Goal: Task Accomplishment & Management: Manage account settings

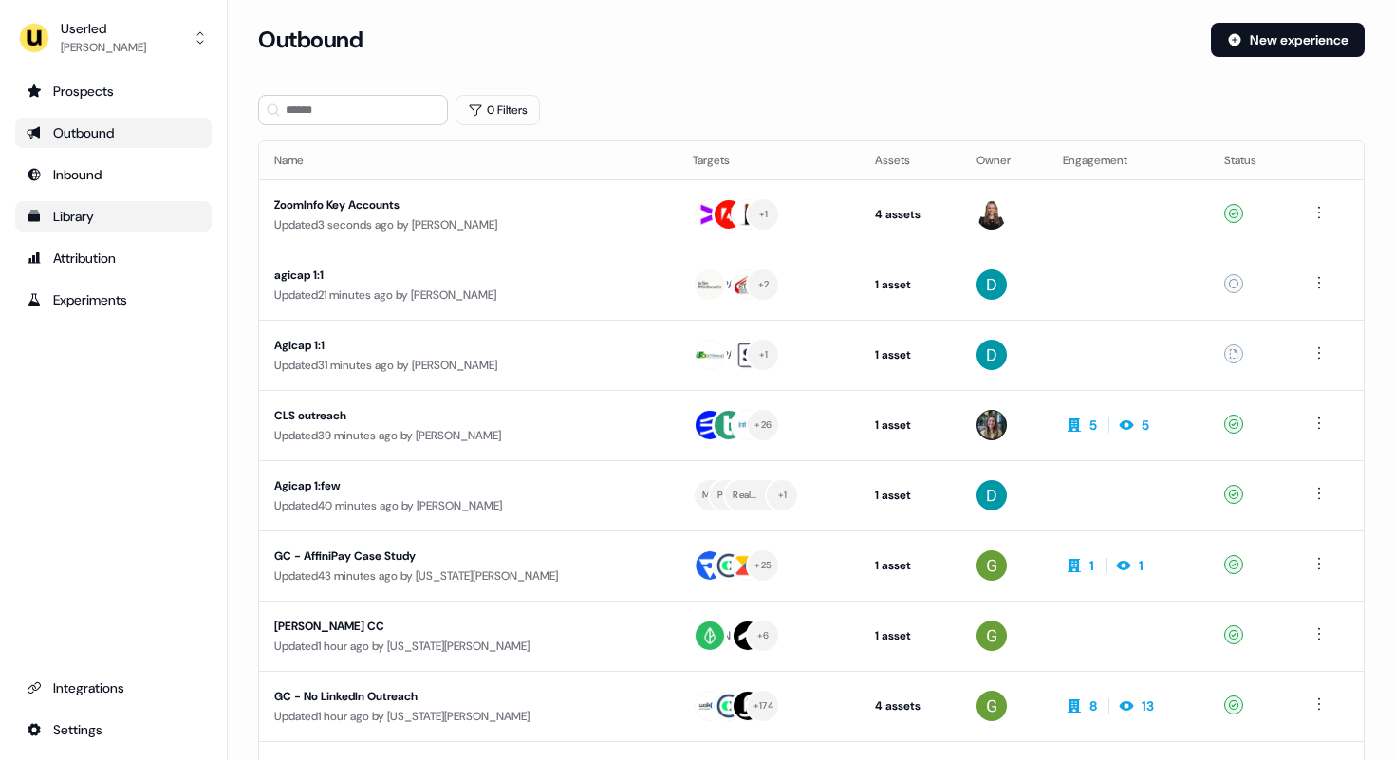
click at [73, 215] on div "Library" at bounding box center [114, 216] width 174 height 19
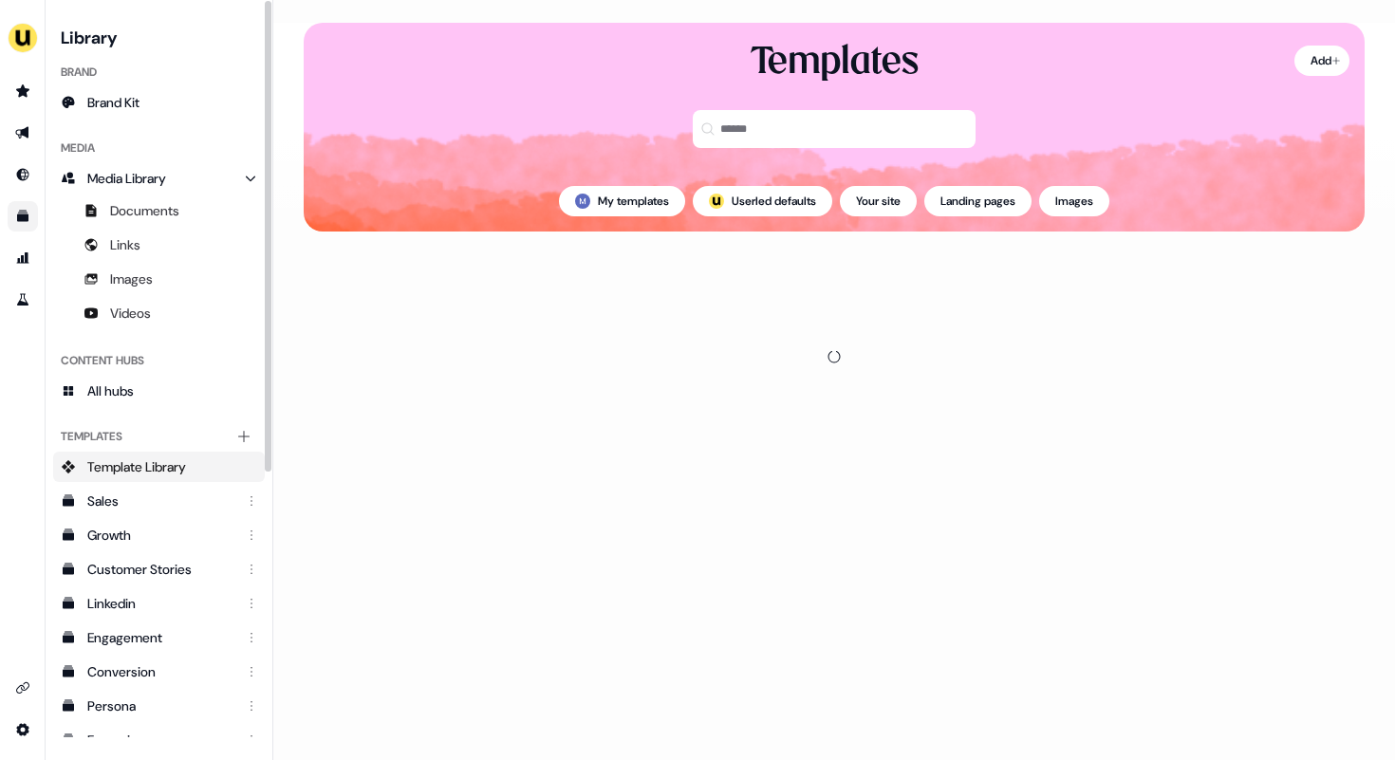
click at [98, 44] on h3 "Library" at bounding box center [159, 36] width 212 height 27
click at [32, 35] on img "side nav menu" at bounding box center [23, 38] width 30 height 30
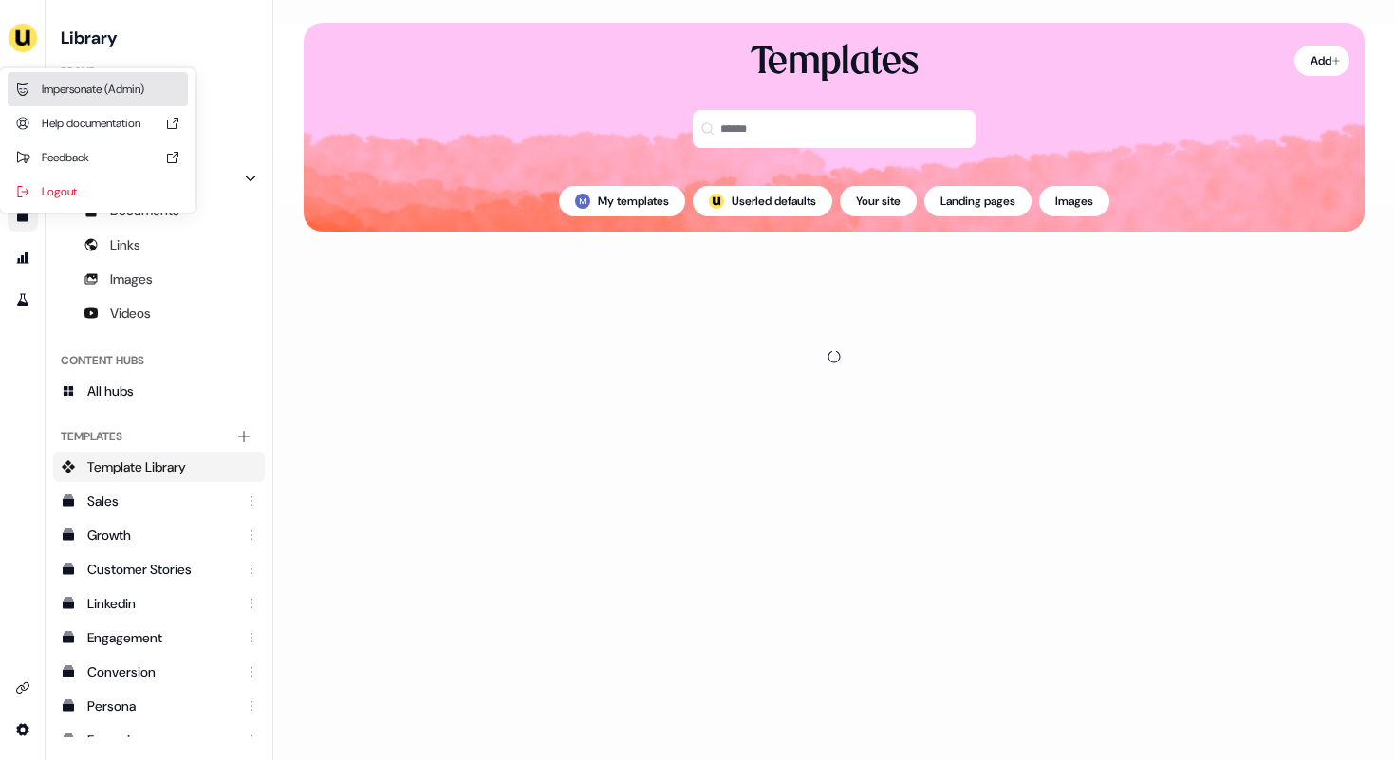
click at [95, 83] on div "Impersonate (Admin)" at bounding box center [98, 89] width 180 height 34
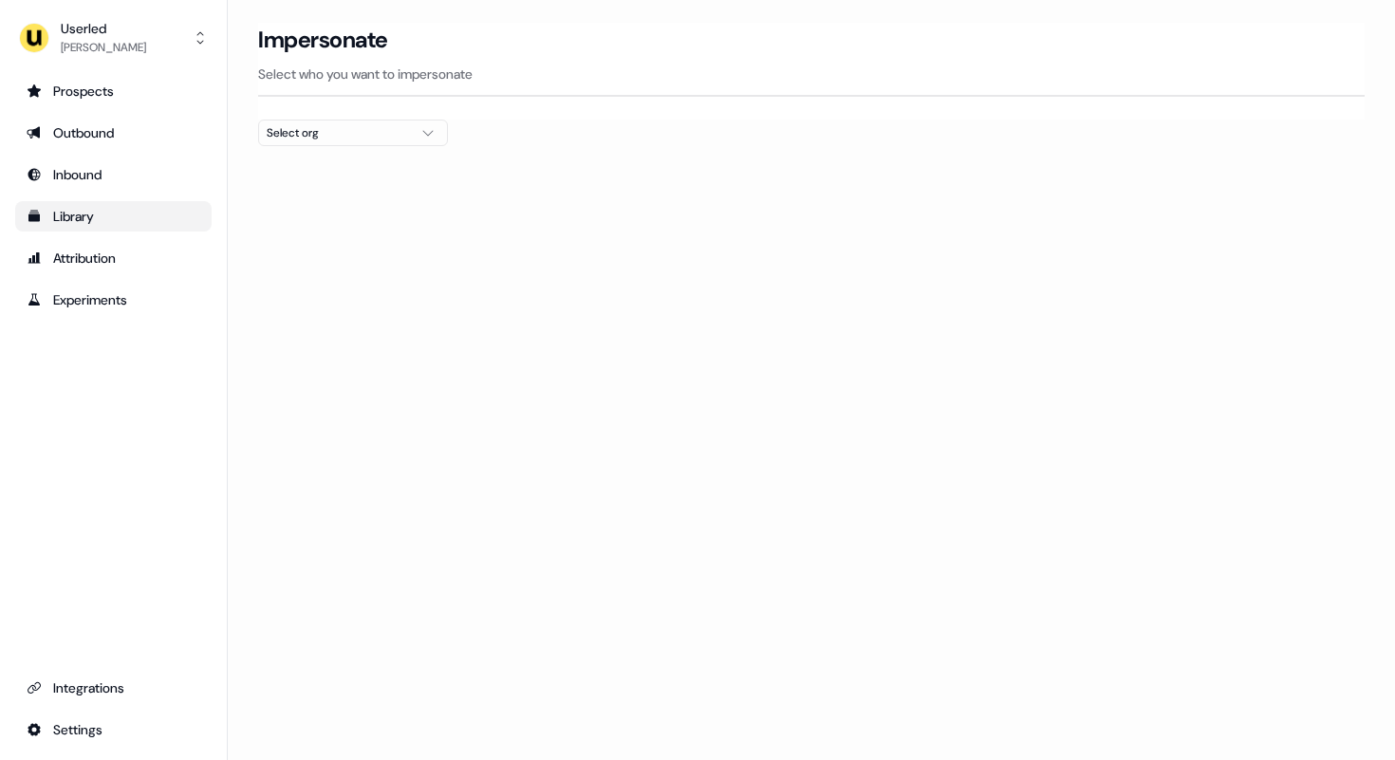
click at [329, 134] on div "Select org" at bounding box center [338, 132] width 142 height 19
click at [314, 171] on input "*******" at bounding box center [364, 168] width 165 height 34
click at [337, 209] on div "PartnerVista" at bounding box center [353, 201] width 188 height 30
click at [332, 200] on div "PartnerVista" at bounding box center [353, 201] width 188 height 30
click at [310, 205] on div "PartnerVista" at bounding box center [353, 201] width 188 height 30
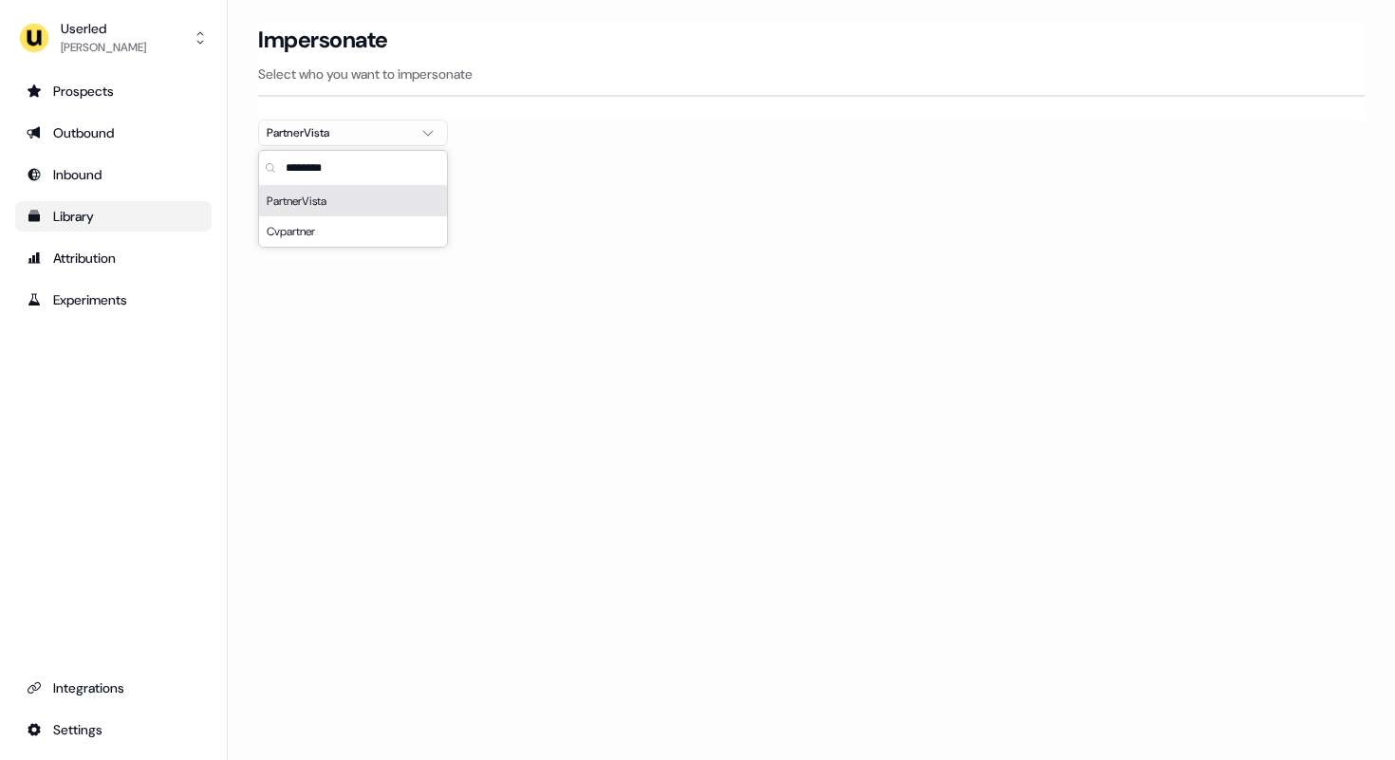
click at [308, 201] on div "PartnerVista" at bounding box center [353, 201] width 188 height 30
click at [305, 201] on div "PartnerVista" at bounding box center [353, 201] width 188 height 30
click at [326, 174] on input "********" at bounding box center [364, 168] width 165 height 34
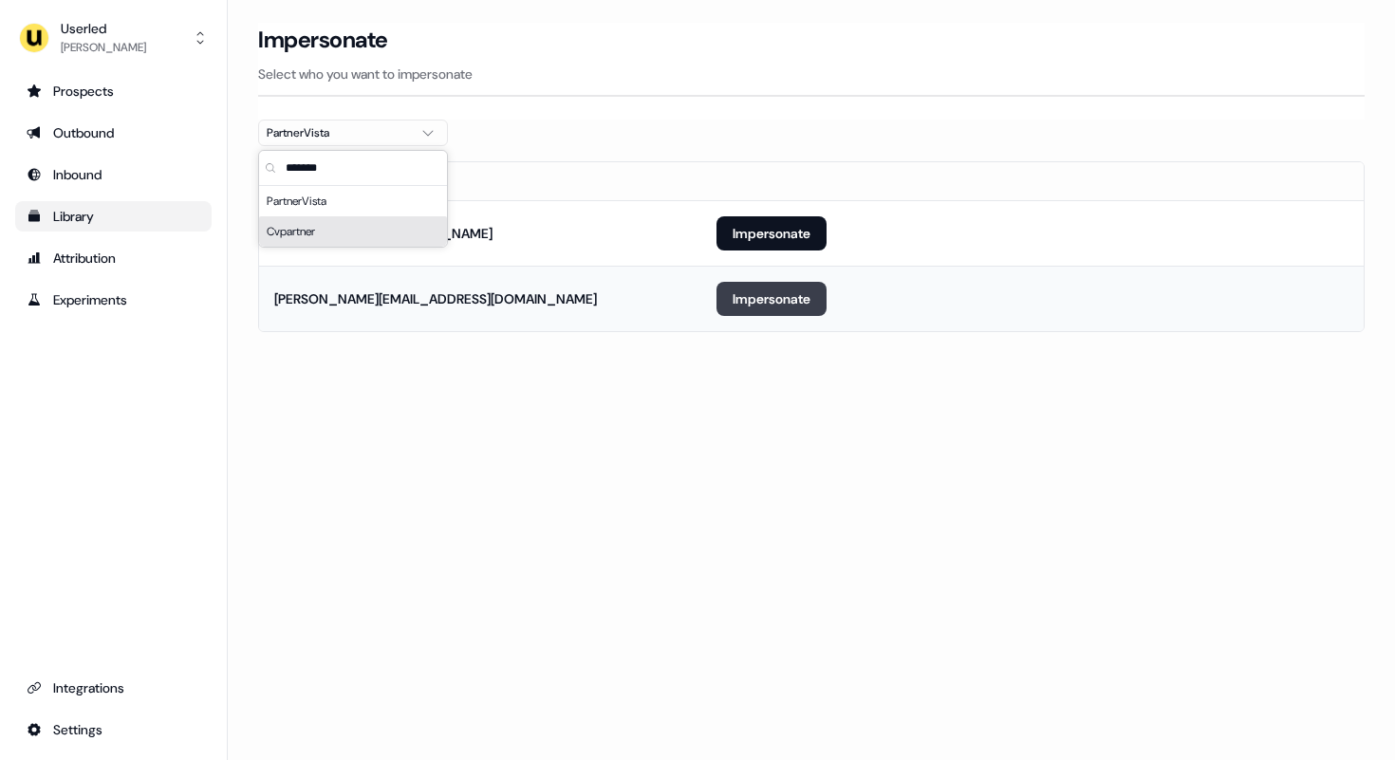
type input "*******"
click at [782, 299] on button "Impersonate" at bounding box center [772, 299] width 110 height 34
click at [749, 300] on button "Impersonate" at bounding box center [772, 299] width 110 height 34
click at [749, 308] on button "Impersonate" at bounding box center [772, 299] width 110 height 34
click at [744, 297] on button "Impersonate" at bounding box center [772, 299] width 110 height 34
